Goal: Transaction & Acquisition: Purchase product/service

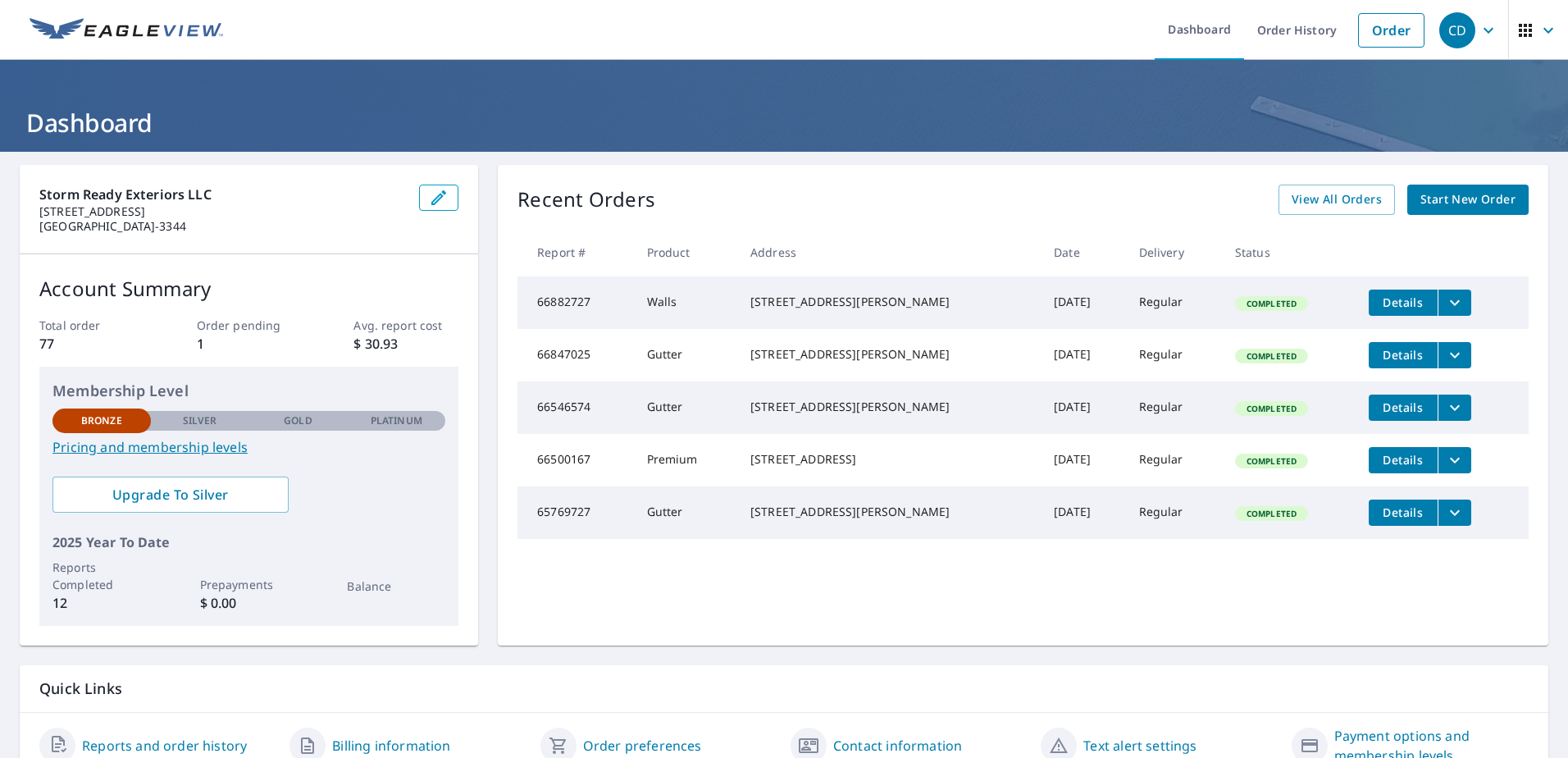
click at [1448, 197] on span "Start New Order" at bounding box center [1468, 199] width 95 height 20
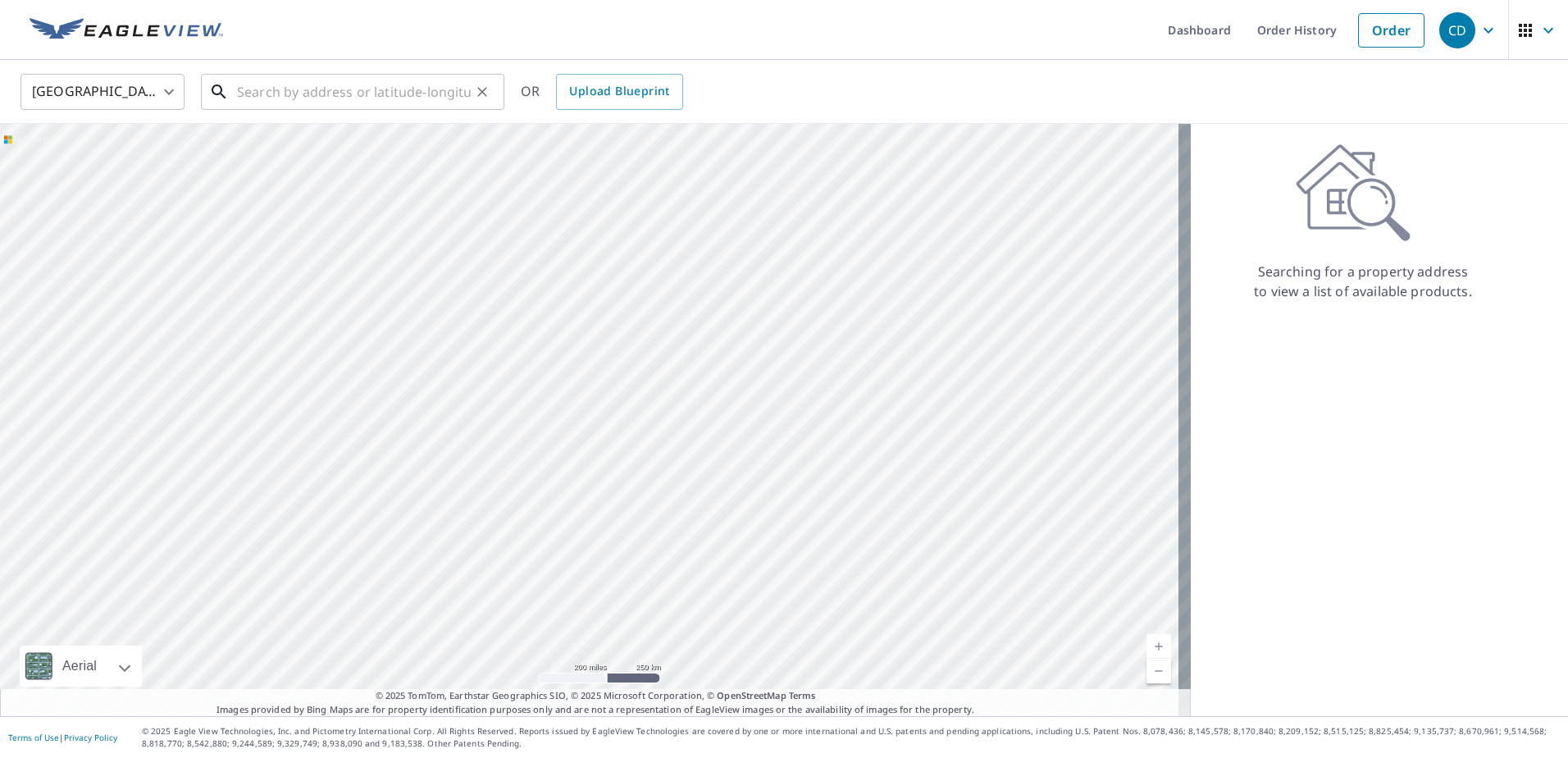
click at [459, 80] on input "text" at bounding box center [353, 92] width 233 height 46
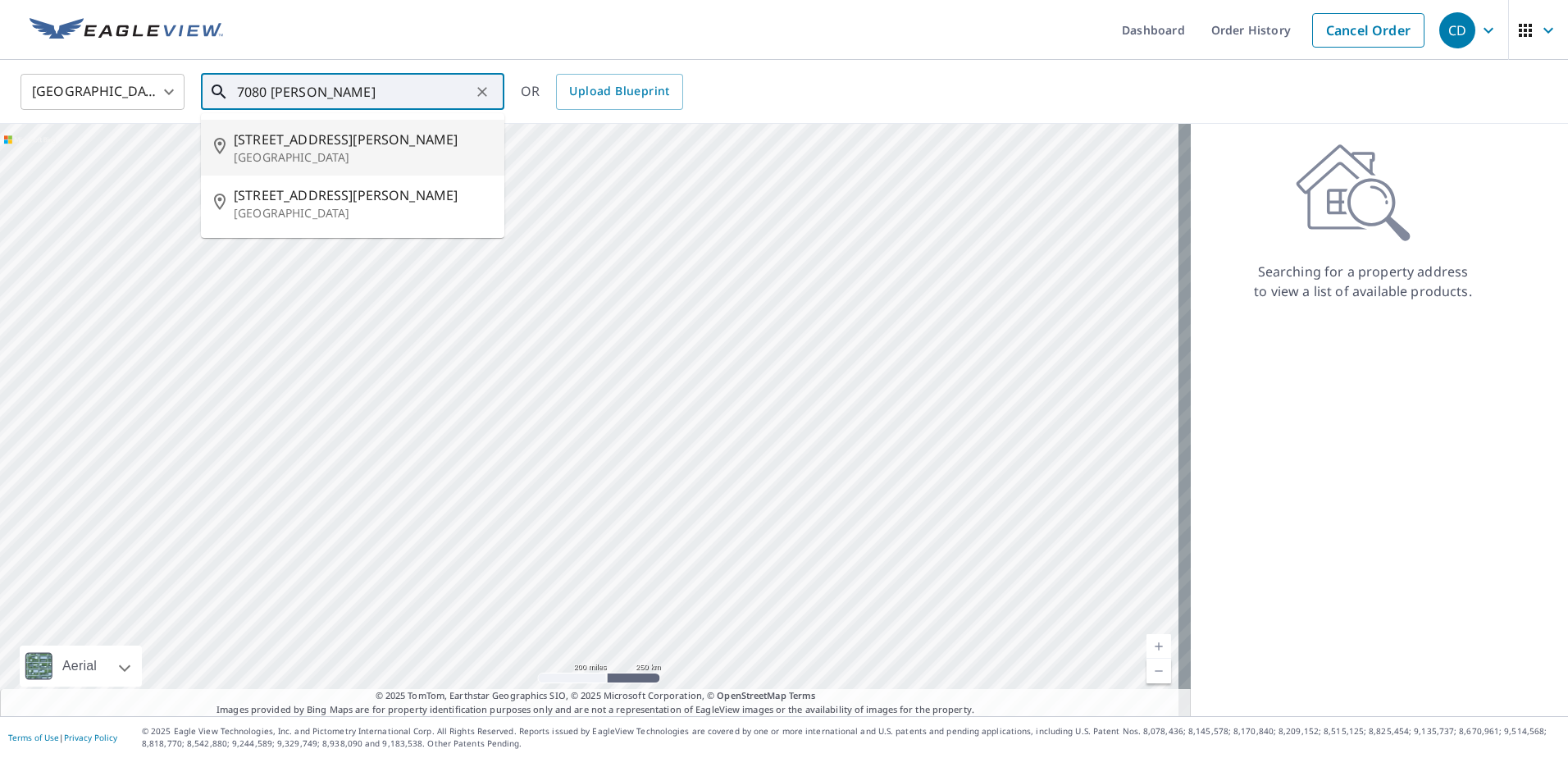
click at [355, 131] on span "[STREET_ADDRESS][PERSON_NAME]" at bounding box center [361, 139] width 257 height 20
type input "[STREET_ADDRESS][PERSON_NAME][PERSON_NAME]"
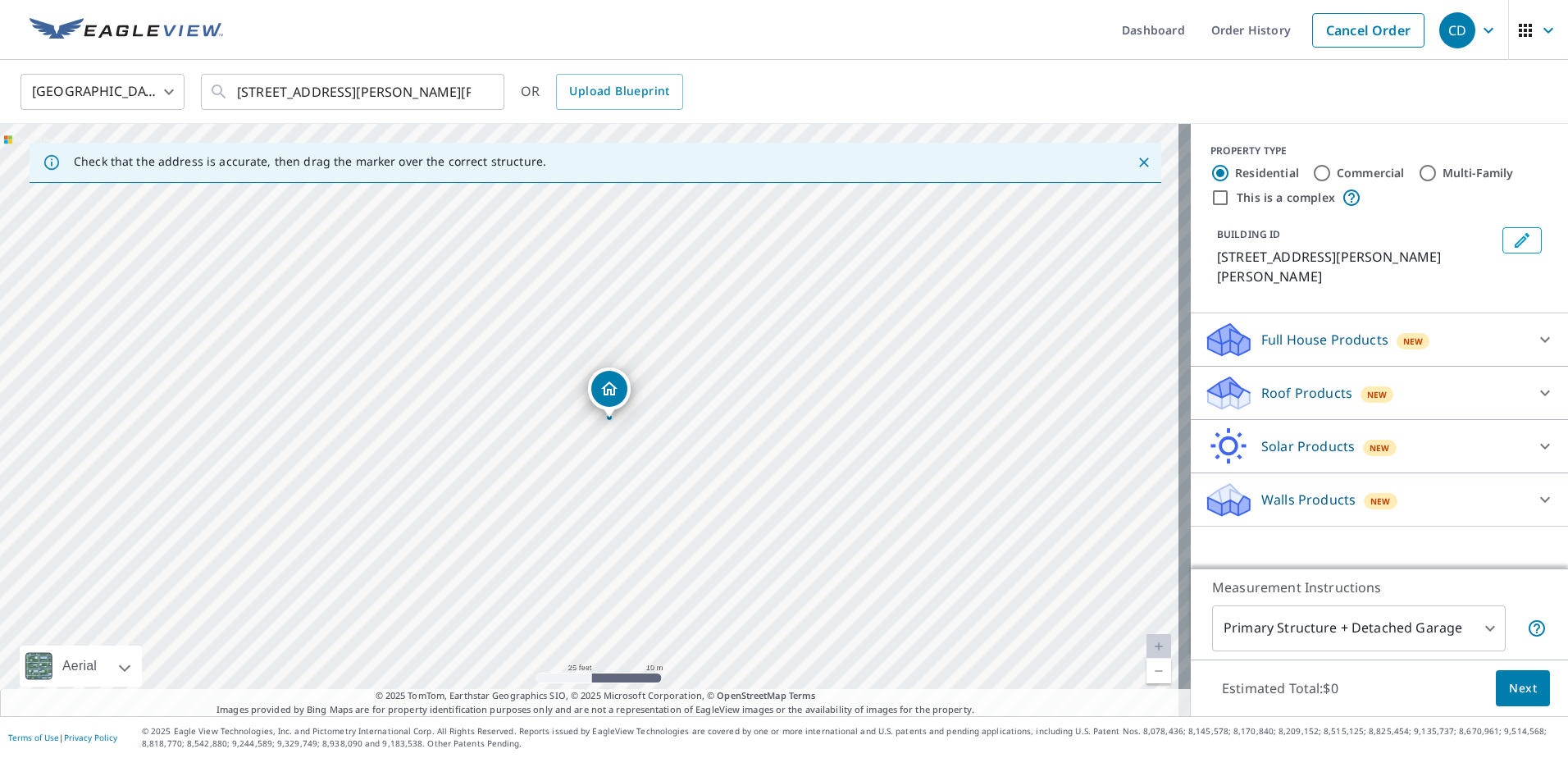
drag, startPoint x: 657, startPoint y: 466, endPoint x: 730, endPoint y: 474, distance: 73.4
click at [730, 474] on div "[STREET_ADDRESS][PERSON_NAME][PERSON_NAME]" at bounding box center [595, 420] width 1190 height 592
click at [1540, 390] on icon at bounding box center [1545, 393] width 10 height 6
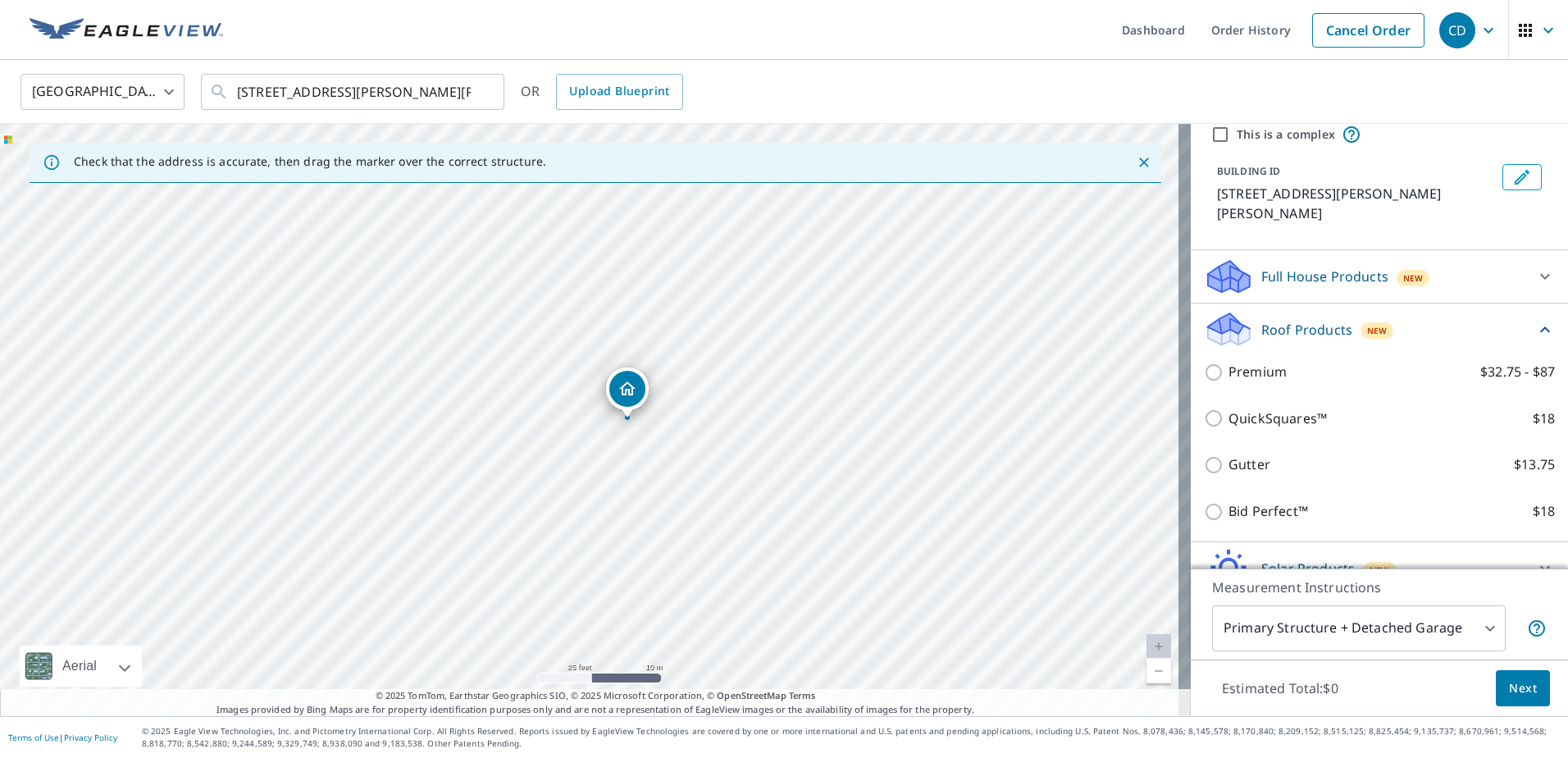
scroll to position [82, 0]
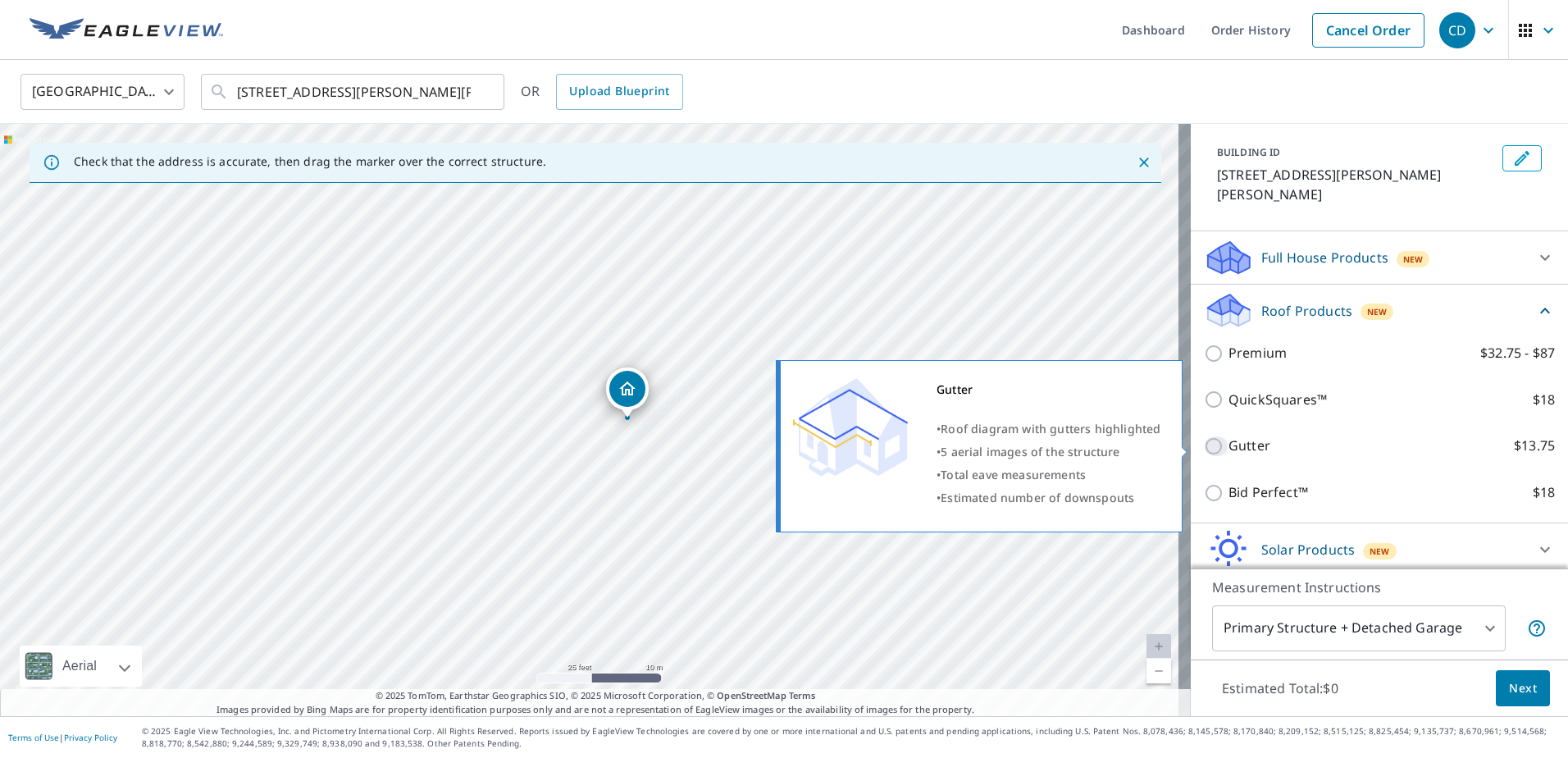
click at [1204, 442] on input "Gutter $13.75" at bounding box center [1216, 446] width 25 height 20
checkbox input "true"
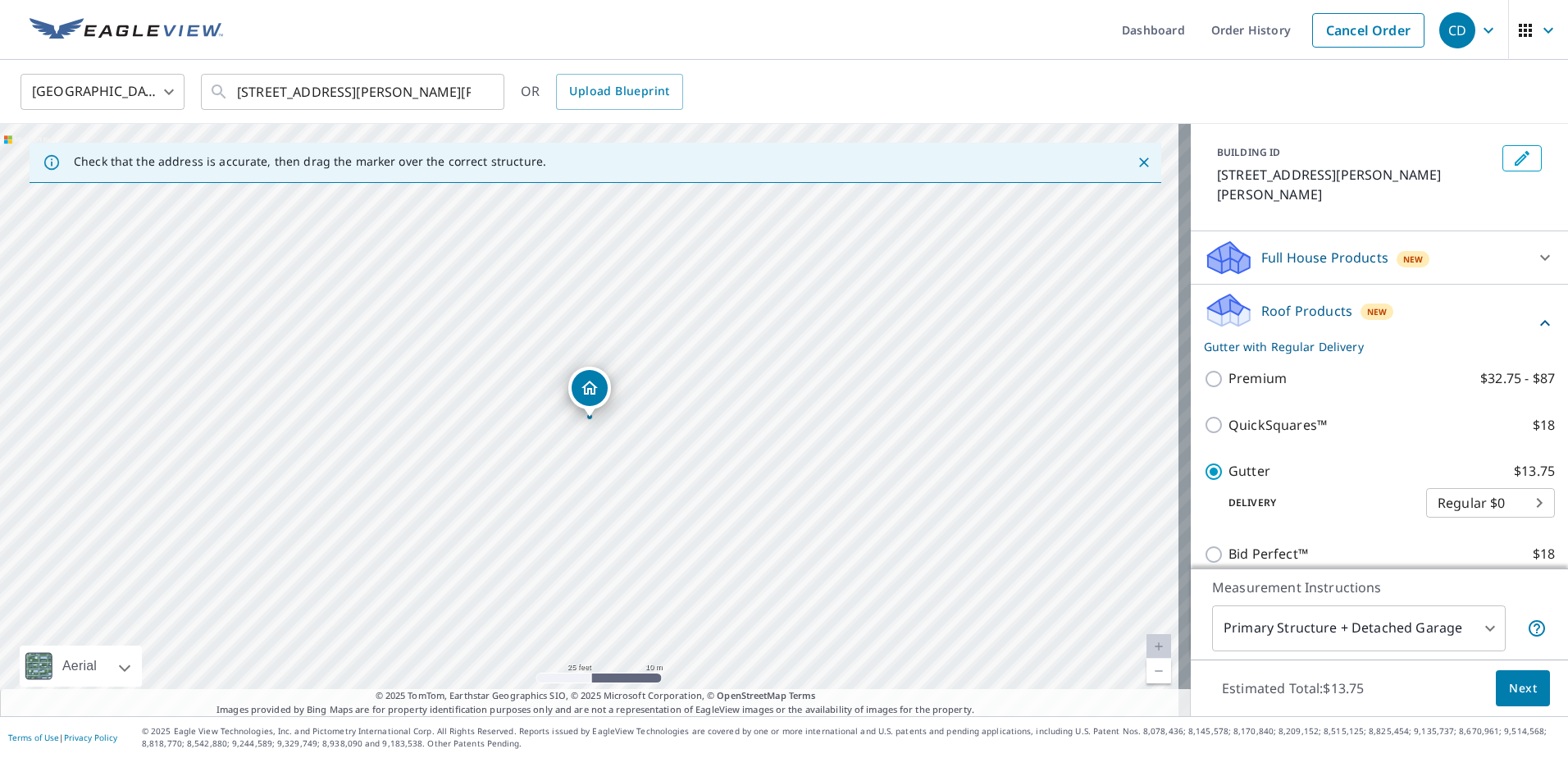
click at [1512, 686] on span "Next" at bounding box center [1522, 688] width 28 height 20
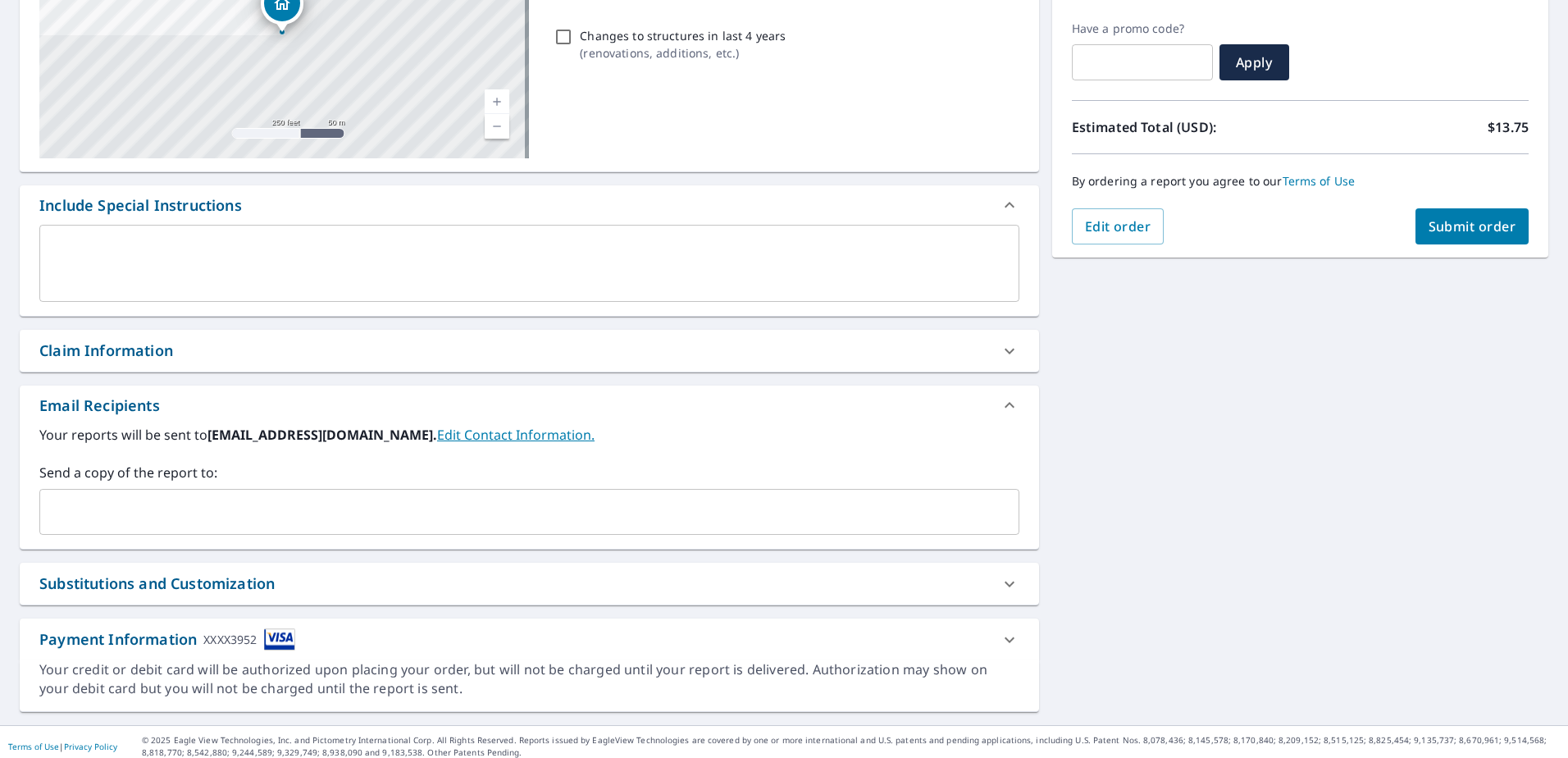
scroll to position [275, 0]
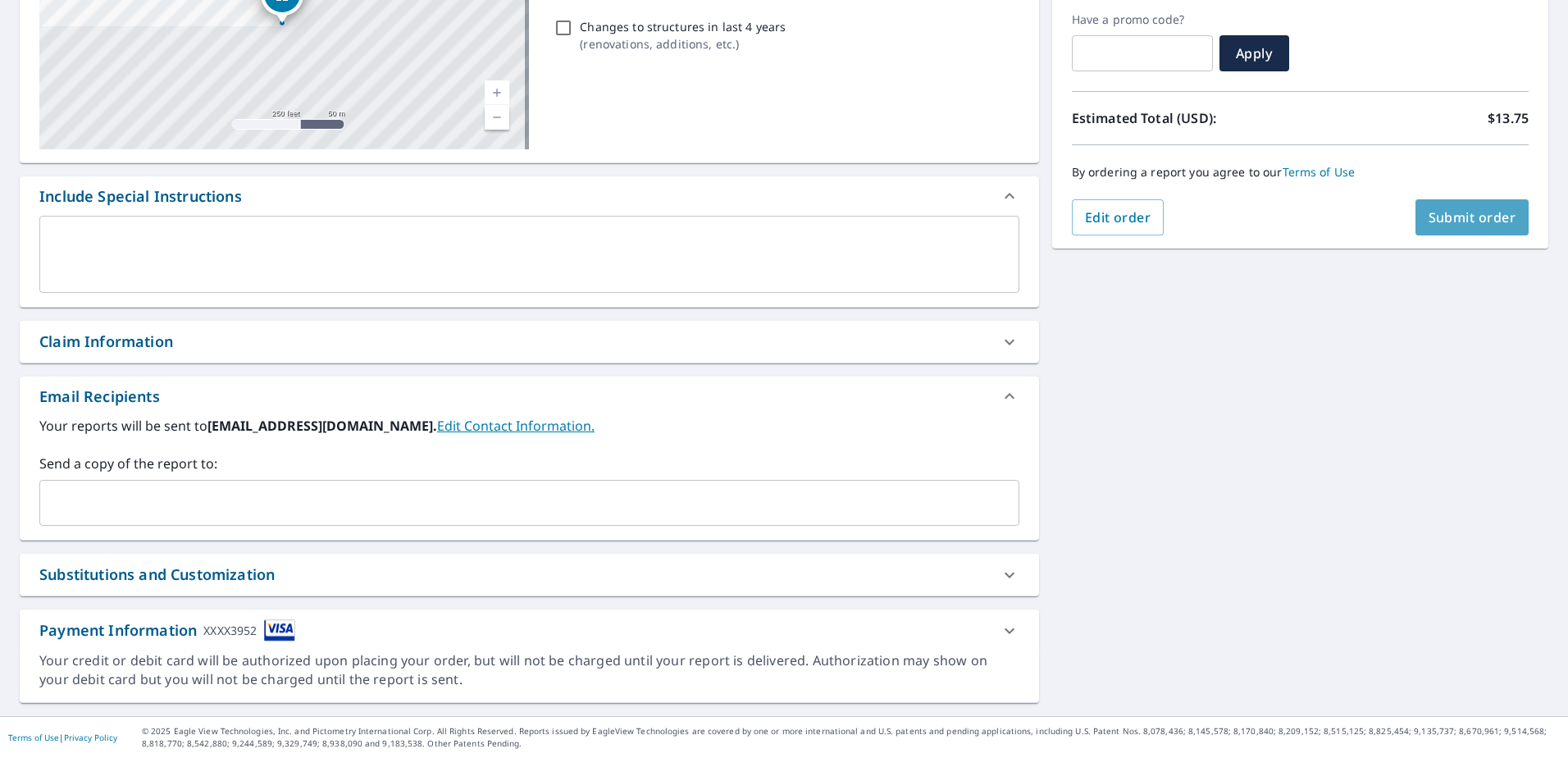
click at [1470, 215] on span "Submit order" at bounding box center [1471, 216] width 87 height 18
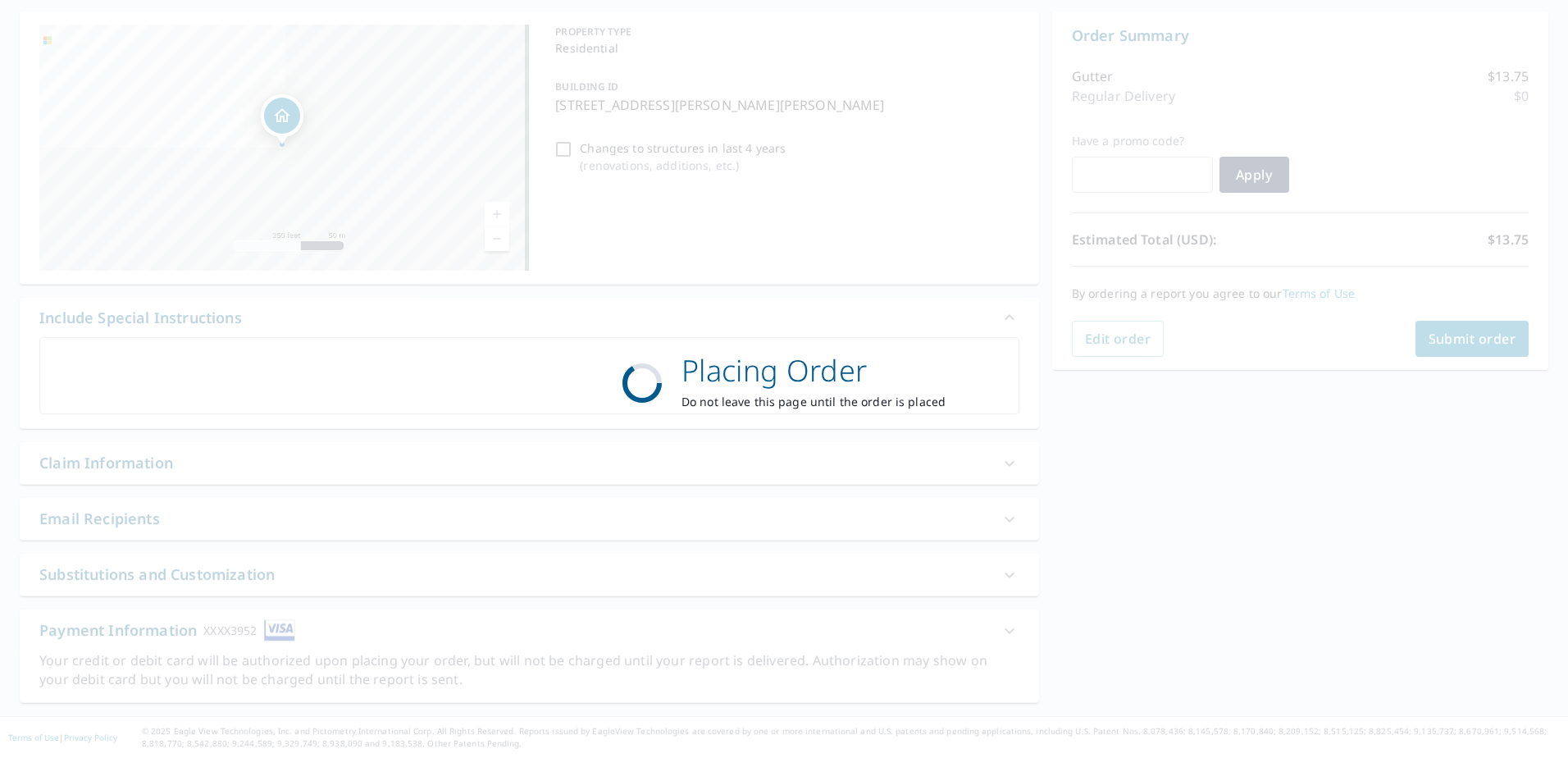
scroll to position [154, 0]
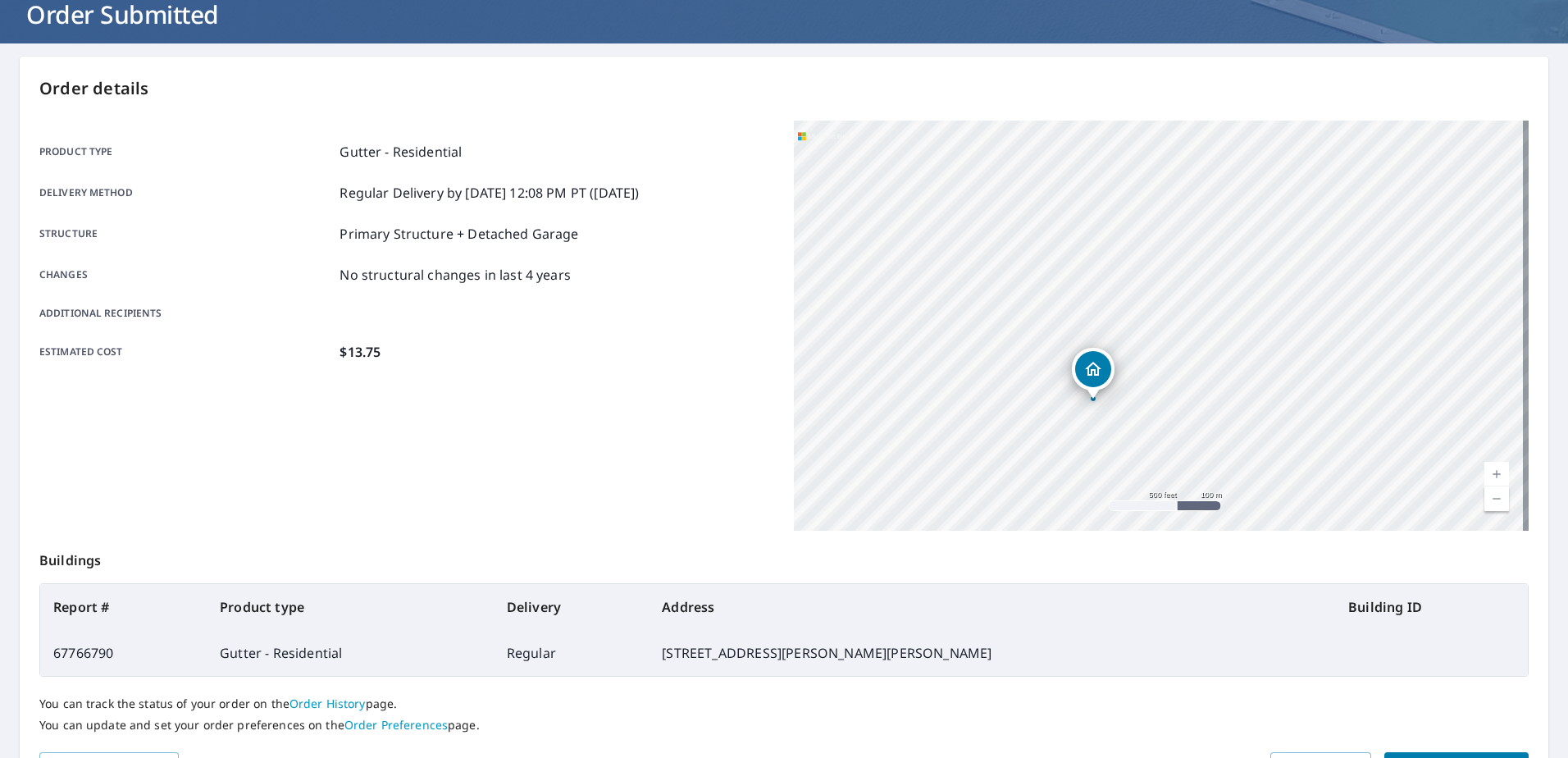
scroll to position [207, 0]
